Goal: Information Seeking & Learning: Learn about a topic

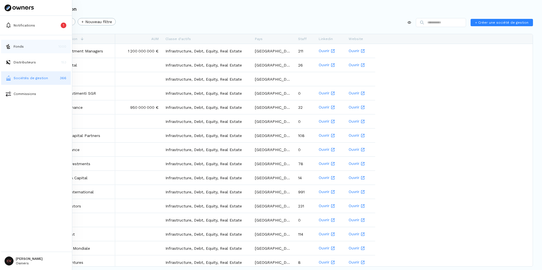
click at [14, 44] on p "Fonds" at bounding box center [19, 46] width 10 height 5
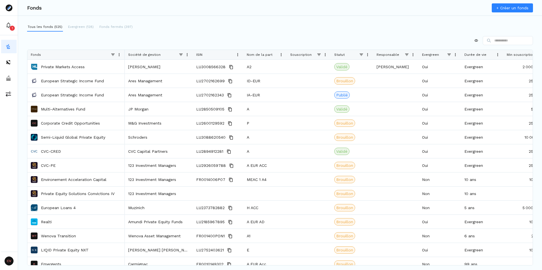
click at [189, 57] on div "Société de gestion" at bounding box center [158, 55] width 61 height 10
click at [187, 56] on span at bounding box center [187, 54] width 5 height 5
click at [199, 66] on span "Sort Ascending" at bounding box center [217, 64] width 51 height 9
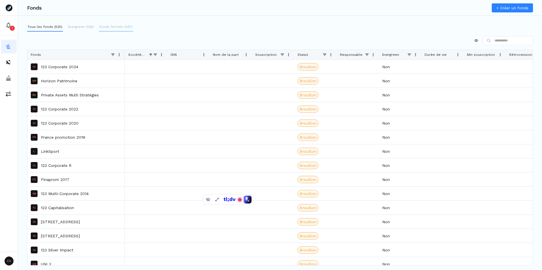
click at [115, 30] on button "Fonds fermés (397)" at bounding box center [116, 27] width 34 height 9
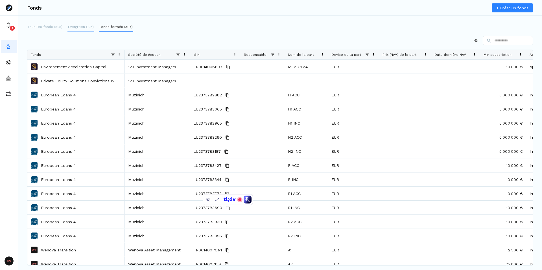
click at [82, 30] on button "Evergreen (128)" at bounding box center [80, 27] width 27 height 9
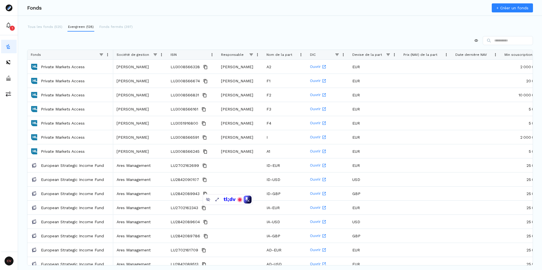
click at [97, 40] on div at bounding box center [280, 40] width 506 height 9
click at [117, 26] on p "Fonds fermés (397)" at bounding box center [115, 26] width 33 height 5
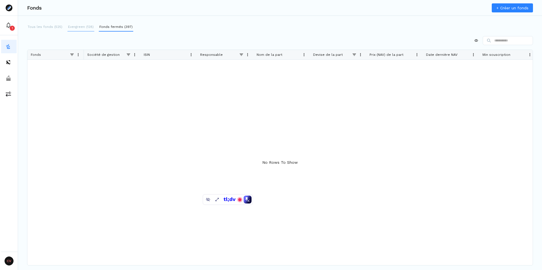
click at [76, 26] on p "Evergreen (128)" at bounding box center [81, 26] width 26 height 5
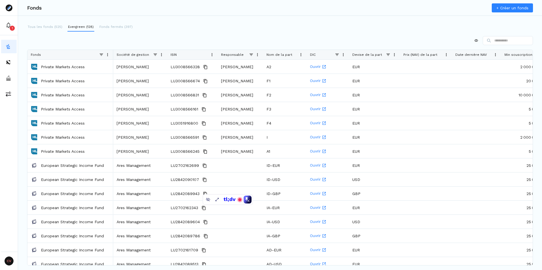
click at [49, 26] on p "Tous les fonds (525)" at bounding box center [45, 26] width 35 height 5
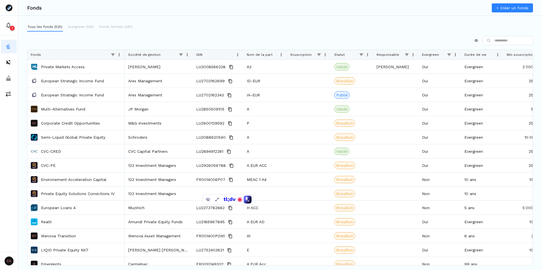
click at [187, 34] on div "Tous les fonds (525) Evergreen (128) Fonds fermés (397) Drag here to set row gr…" at bounding box center [280, 138] width 524 height 230
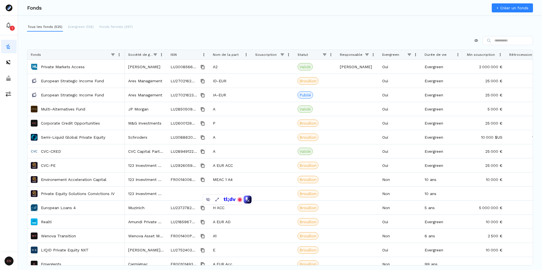
click at [109, 41] on div at bounding box center [280, 40] width 506 height 9
click at [108, 28] on p "Fonds fermés (397)" at bounding box center [115, 26] width 33 height 5
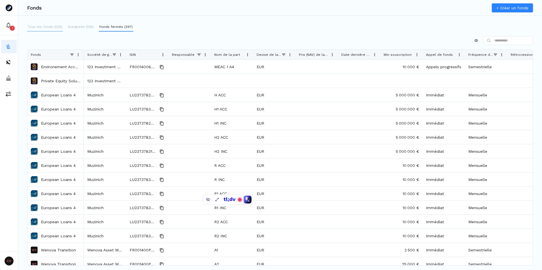
click at [52, 28] on p "Tous les fonds (525)" at bounding box center [45, 26] width 35 height 5
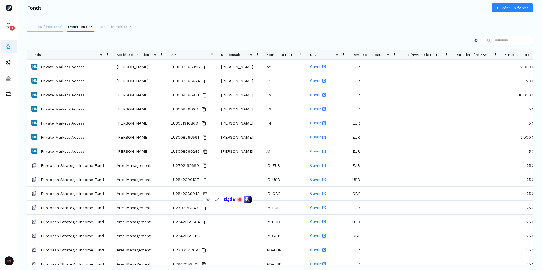
click at [45, 26] on p "Tous les fonds (525)" at bounding box center [45, 26] width 35 height 5
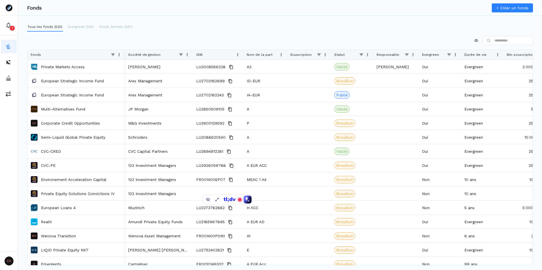
click at [186, 55] on span at bounding box center [187, 54] width 5 height 5
click at [210, 64] on span "Sort Ascending" at bounding box center [217, 64] width 51 height 9
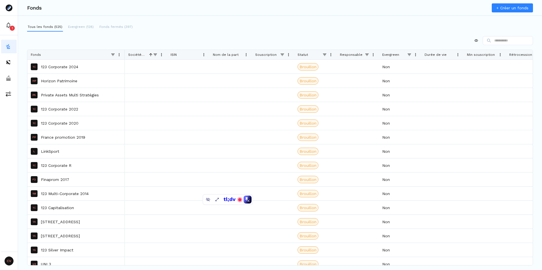
click at [195, 32] on div "Tous les fonds (525) Evergreen (128) Fonds fermés (397) Press ENTER to sort. Pr…" at bounding box center [280, 138] width 524 height 230
click at [200, 35] on div "Tous les fonds (525) Evergreen (128) Fonds fermés (397) Press ENTER to sort. Pr…" at bounding box center [280, 138] width 524 height 230
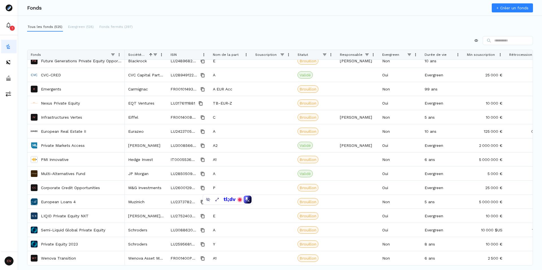
click at [164, 41] on div at bounding box center [280, 40] width 506 height 9
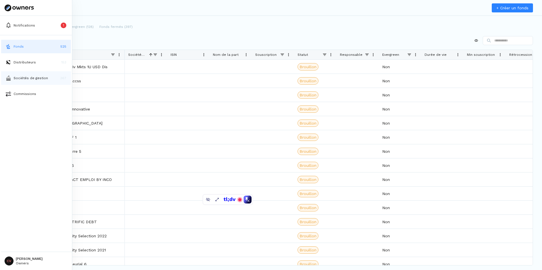
click at [13, 76] on button "Sociétés de gestion 367" at bounding box center [36, 78] width 70 height 14
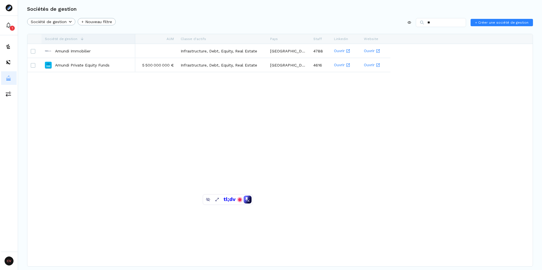
type input "*"
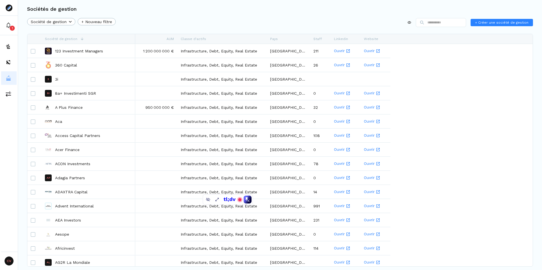
click at [173, 21] on div "Société de gestion + Nouveau filtre + Créer une société de gestion" at bounding box center [280, 23] width 506 height 11
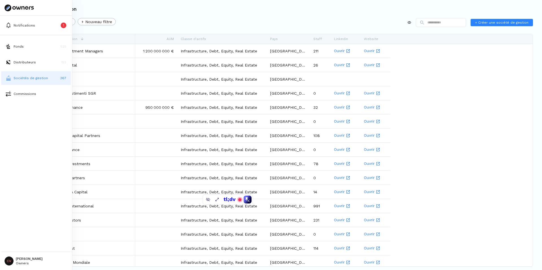
click at [9, 79] on img at bounding box center [9, 78] width 6 height 6
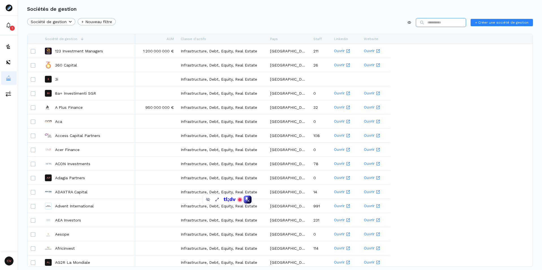
click at [435, 23] on input at bounding box center [441, 22] width 50 height 9
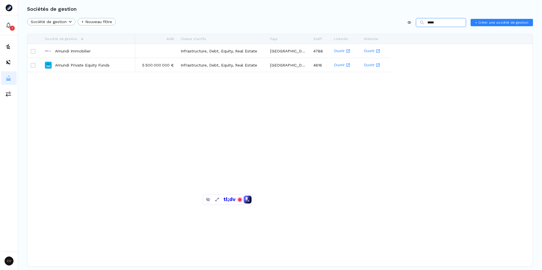
type input "*****"
click at [447, 21] on input "*****" at bounding box center [441, 22] width 50 height 9
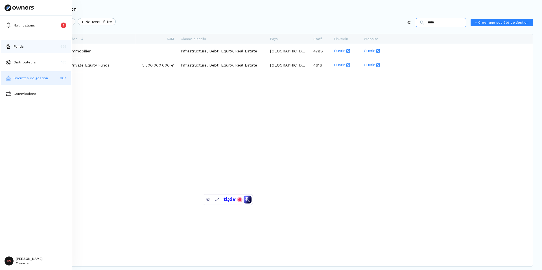
click at [17, 49] on p "Fonds" at bounding box center [19, 46] width 10 height 5
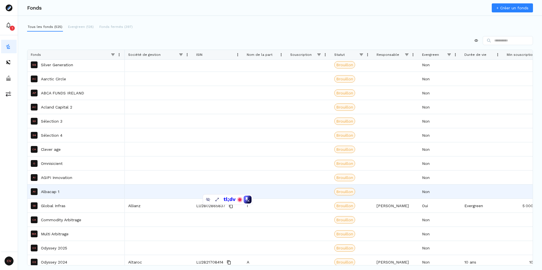
scroll to position [708, 0]
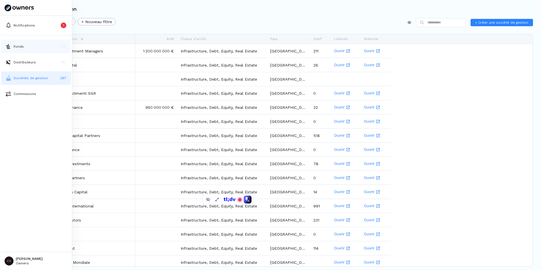
click at [10, 47] on img at bounding box center [9, 47] width 6 height 6
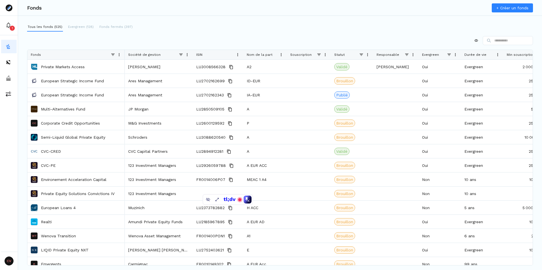
click at [185, 52] on div "Société de gestion" at bounding box center [158, 55] width 61 height 10
click at [187, 53] on span at bounding box center [187, 54] width 5 height 5
click at [203, 66] on span "Sort Ascending" at bounding box center [217, 64] width 51 height 9
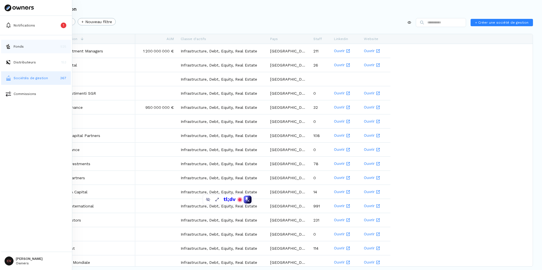
click at [12, 47] on button "Fonds 525" at bounding box center [36, 47] width 70 height 14
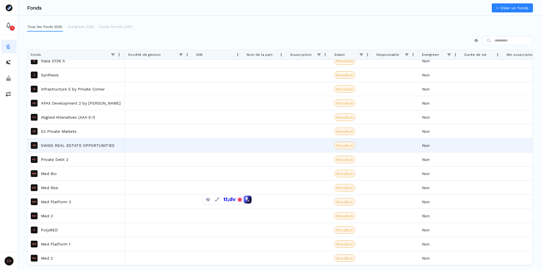
scroll to position [1494, 0]
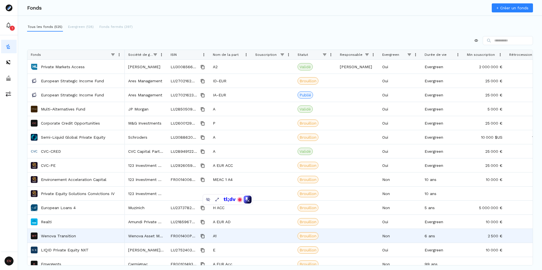
click at [177, 45] on div at bounding box center [280, 40] width 506 height 9
click at [507, 42] on input at bounding box center [508, 40] width 50 height 9
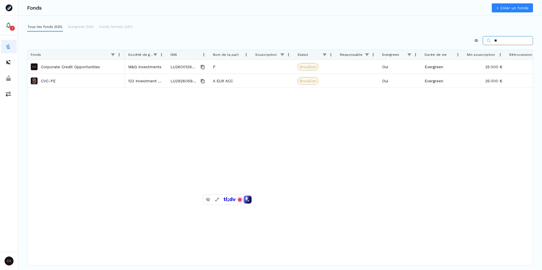
type input "*"
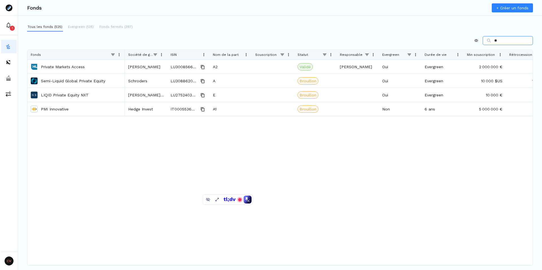
type input "*"
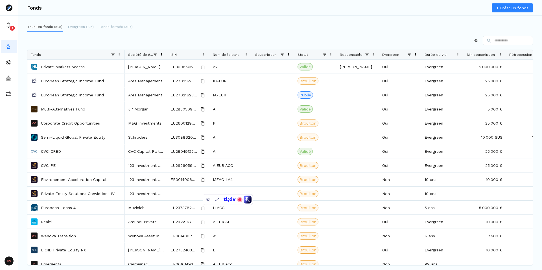
click at [160, 54] on span at bounding box center [161, 54] width 5 height 5
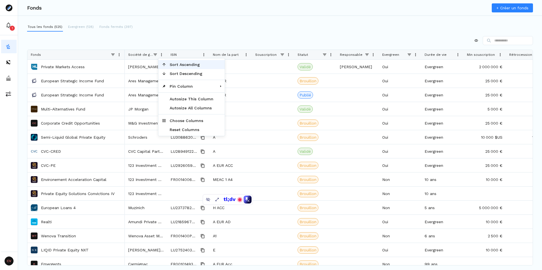
click at [184, 65] on span "Sort Ascending" at bounding box center [191, 64] width 51 height 9
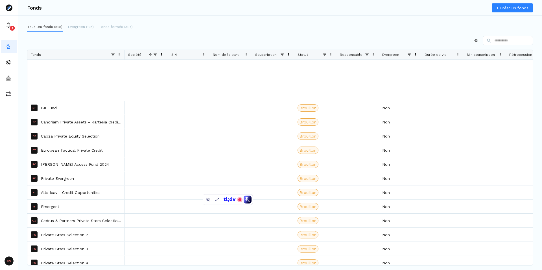
scroll to position [1877, 0]
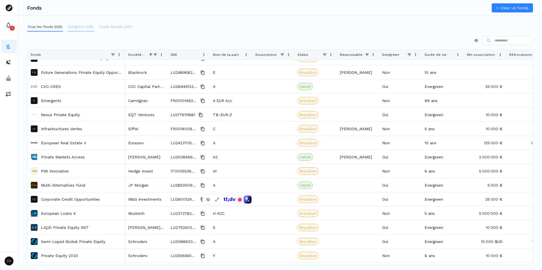
click at [79, 27] on p "Evergreen (128)" at bounding box center [81, 26] width 26 height 5
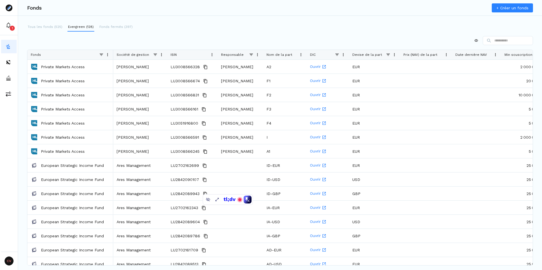
click at [162, 52] on span at bounding box center [161, 54] width 5 height 5
click at [193, 63] on span "Sort Ascending" at bounding box center [191, 64] width 51 height 9
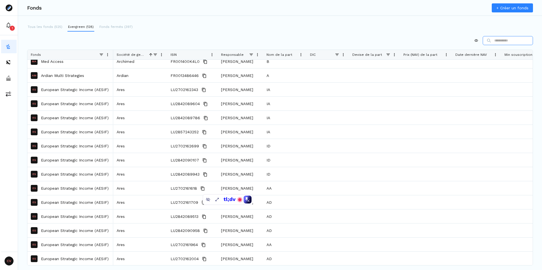
click at [511, 42] on input at bounding box center [508, 40] width 50 height 9
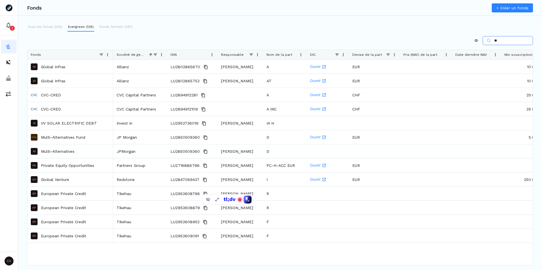
type input "*"
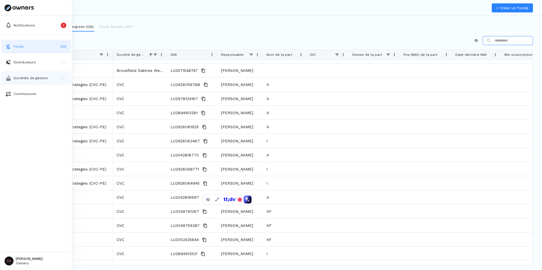
click at [24, 79] on p "Sociétés de gestion" at bounding box center [31, 78] width 34 height 5
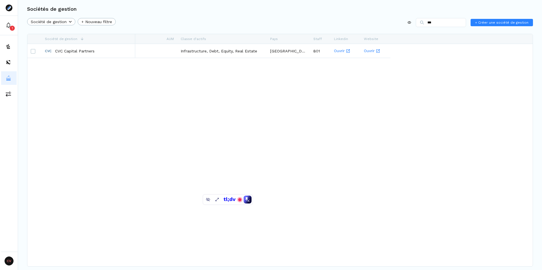
type input "***"
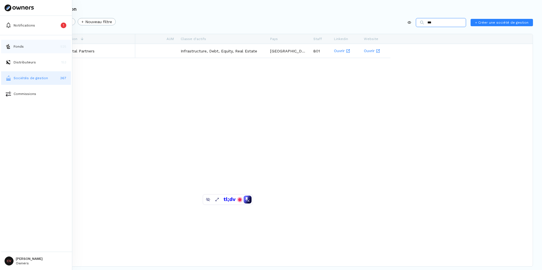
click at [11, 46] on button "Fonds 525" at bounding box center [36, 47] width 70 height 14
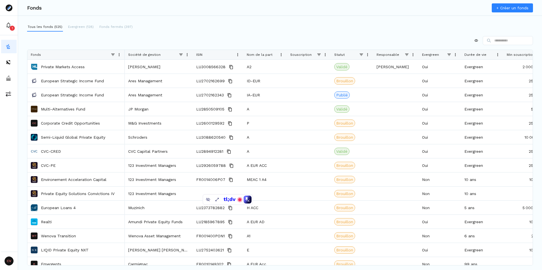
click at [188, 54] on span at bounding box center [187, 54] width 5 height 5
click at [208, 63] on span "Sort Ascending" at bounding box center [217, 64] width 51 height 9
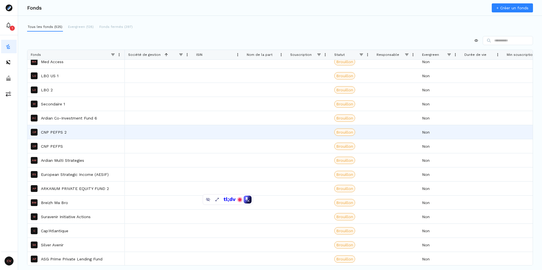
scroll to position [1723, 0]
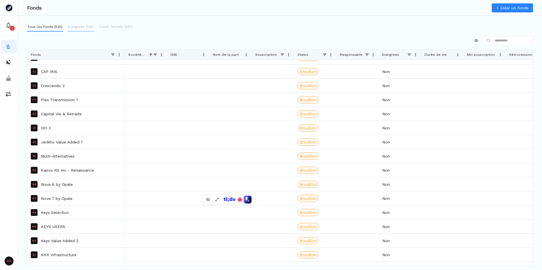
click at [87, 26] on p "Evergreen (128)" at bounding box center [81, 26] width 26 height 5
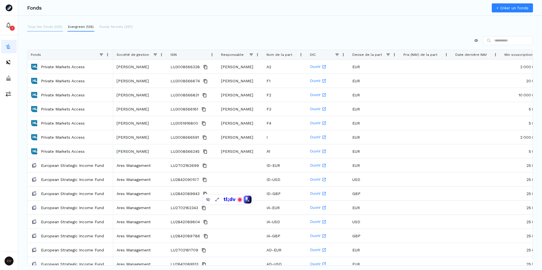
click at [40, 26] on p "Tous les fonds (525)" at bounding box center [45, 26] width 35 height 5
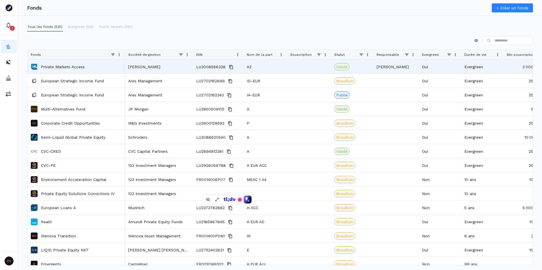
click at [63, 69] on p "Private Markets Access" at bounding box center [63, 67] width 44 height 6
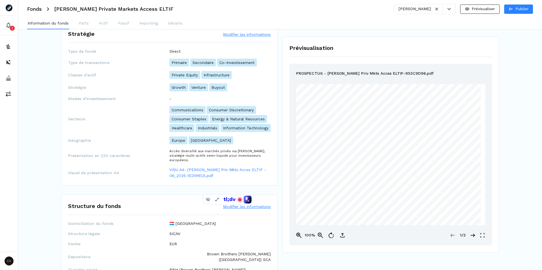
scroll to position [51, 0]
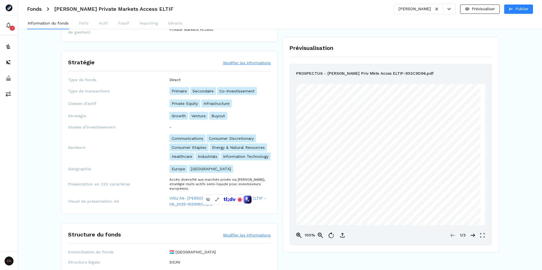
click at [260, 63] on button "Modifier les informations" at bounding box center [247, 63] width 48 height 6
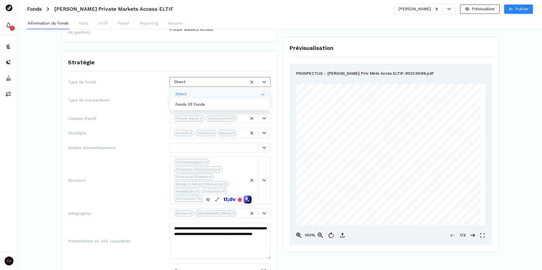
click at [238, 84] on div at bounding box center [210, 82] width 72 height 6
click at [275, 76] on div "**********" at bounding box center [169, 179] width 217 height 257
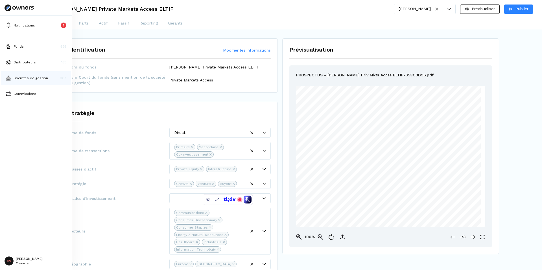
click at [30, 76] on p "Sociétés de gestion" at bounding box center [31, 78] width 34 height 5
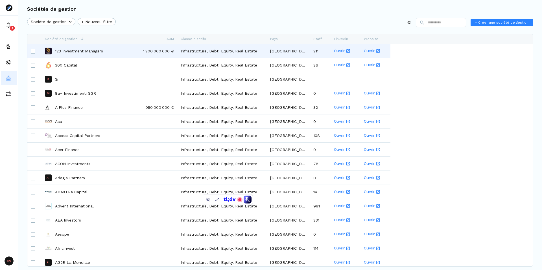
click at [76, 52] on p "123 Investment Managers" at bounding box center [79, 51] width 48 height 6
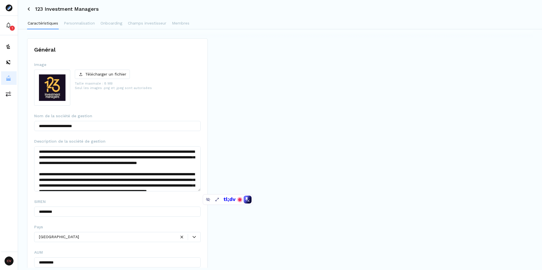
click at [58, 91] on img at bounding box center [52, 88] width 36 height 36
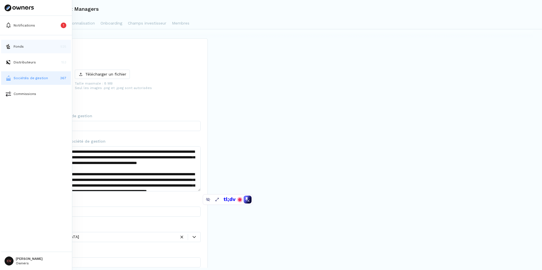
click at [5, 47] on button "Fonds 525" at bounding box center [36, 47] width 70 height 14
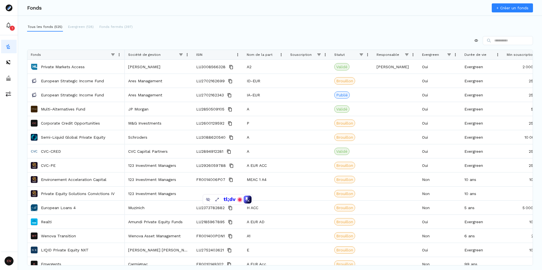
click at [120, 40] on div at bounding box center [280, 40] width 506 height 9
